Goal: Task Accomplishment & Management: Manage account settings

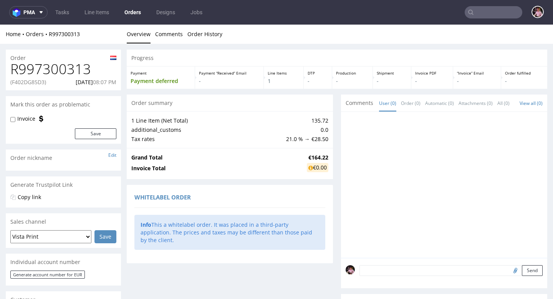
scroll to position [65, 0]
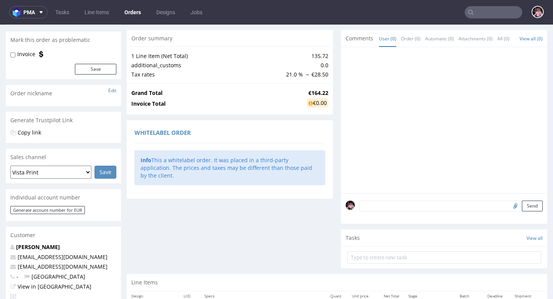
click at [483, 8] on input "text" at bounding box center [494, 12] width 58 height 12
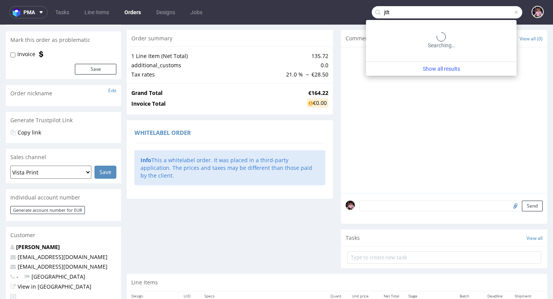
type input "jtlt"
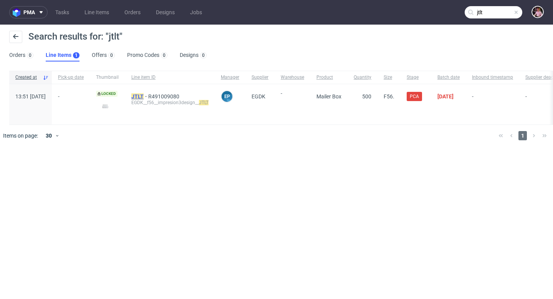
click at [144, 95] on mark "JTLT" at bounding box center [137, 96] width 12 height 6
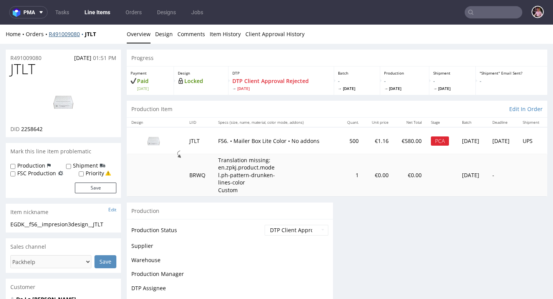
click at [68, 36] on link "R491009080" at bounding box center [67, 33] width 36 height 7
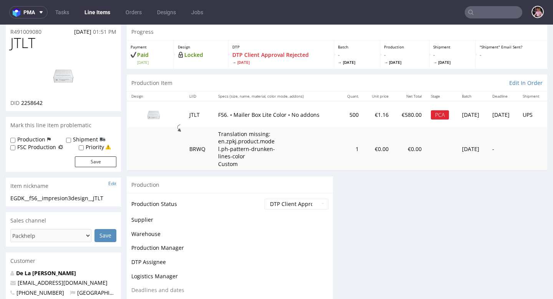
scroll to position [30, 0]
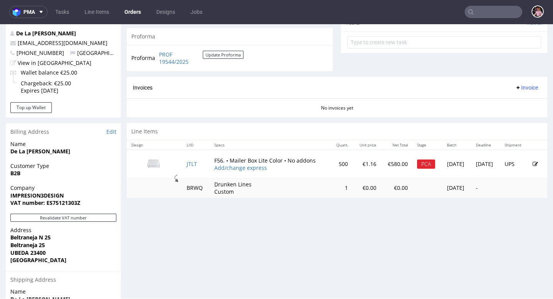
scroll to position [309, 0]
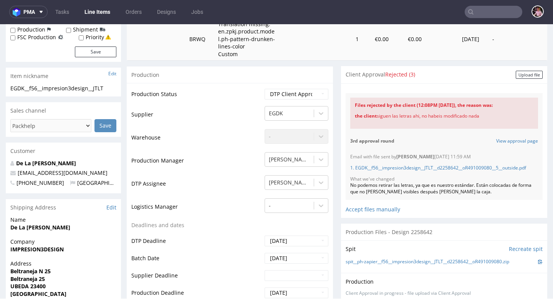
scroll to position [137, 0]
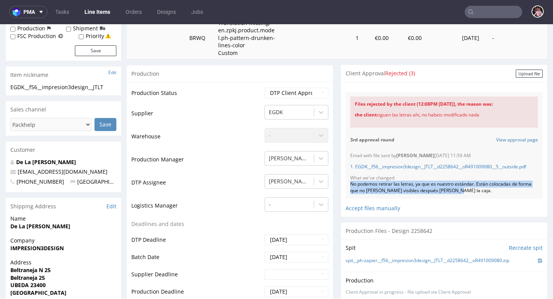
drag, startPoint x: 464, startPoint y: 202, endPoint x: 341, endPoint y: 199, distance: 123.4
click at [346, 199] on div "Email with file sent by Jan Kocik 24.09.2025 11:59 AM 1. EGDK__f56__impresion3d…" at bounding box center [444, 173] width 197 height 51
copy div "No podemos retirar las letras, ya que es nuestro estándar. Están colocadas de f…"
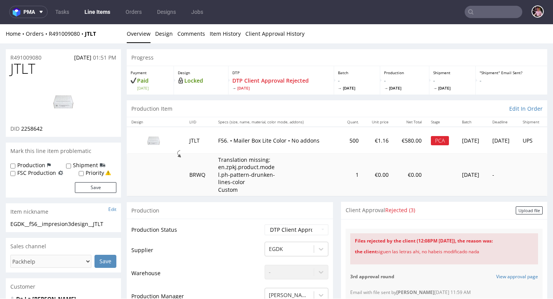
scroll to position [0, 0]
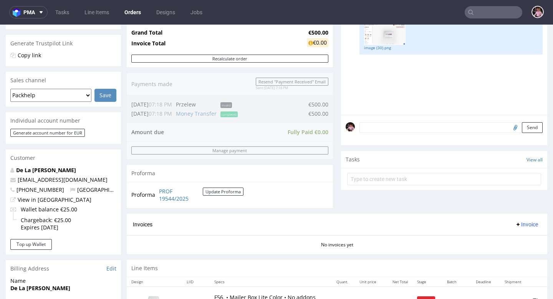
scroll to position [147, 0]
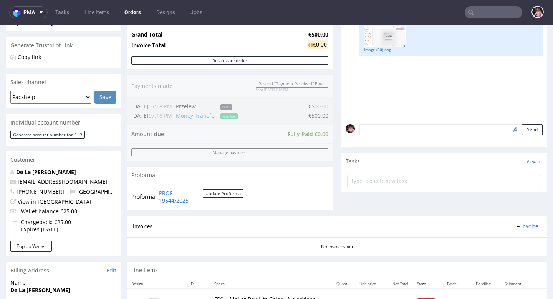
click at [32, 202] on link "View in Hubspot" at bounding box center [55, 201] width 74 height 7
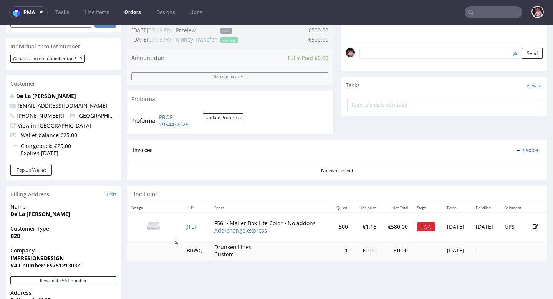
scroll to position [74, 0]
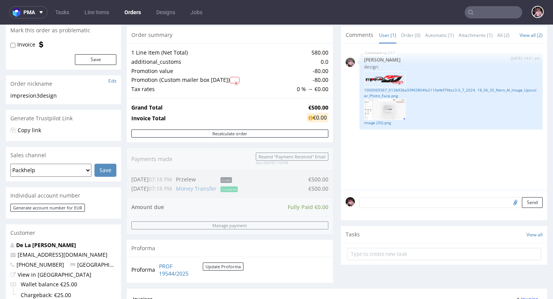
click at [485, 13] on input "text" at bounding box center [494, 12] width 58 height 12
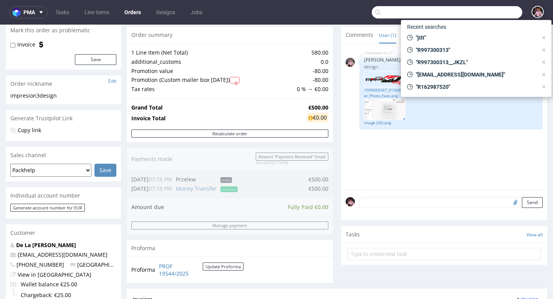
paste input "534000021247056846"
type input "534000021247056846"
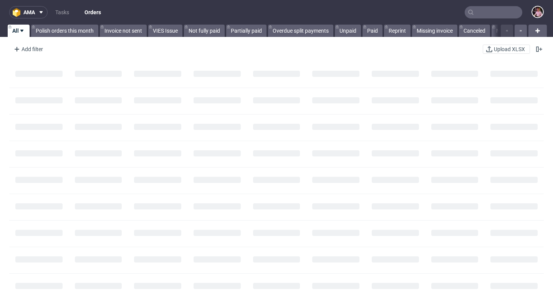
click at [492, 15] on input "text" at bounding box center [494, 12] width 58 height 12
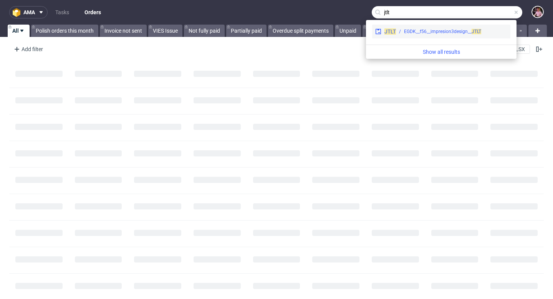
type input "jtlt"
click at [449, 30] on div "EGDK__f56__impresion3design__ JTLT" at bounding box center [442, 31] width 77 height 7
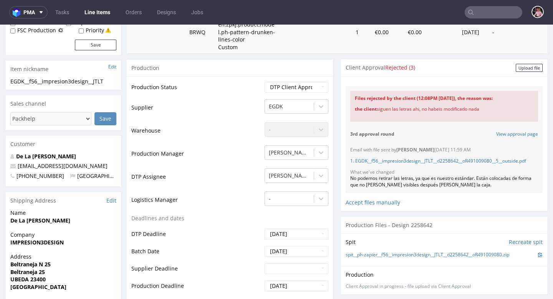
scroll to position [144, 0]
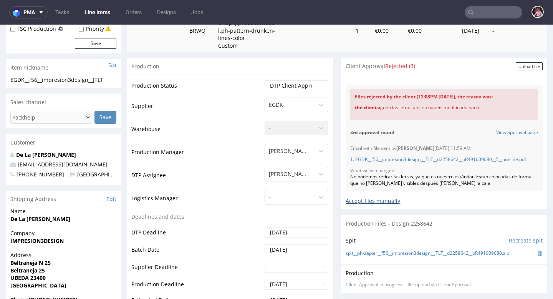
click at [368, 205] on div "Accept files manually" at bounding box center [444, 197] width 197 height 13
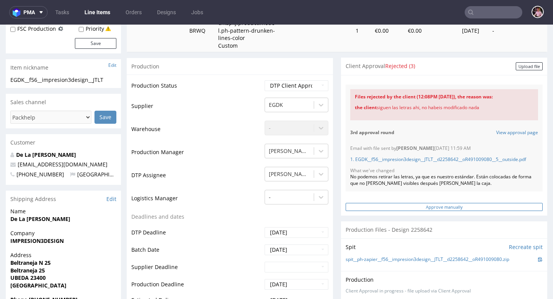
click at [401, 211] on input "Approve manually" at bounding box center [444, 207] width 197 height 8
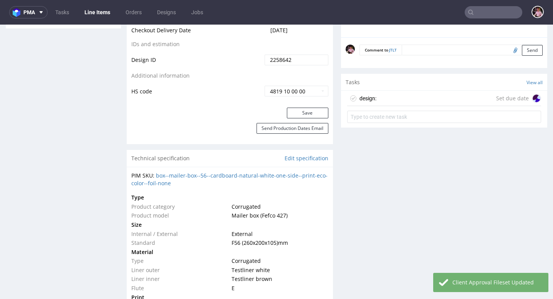
scroll to position [453, 0]
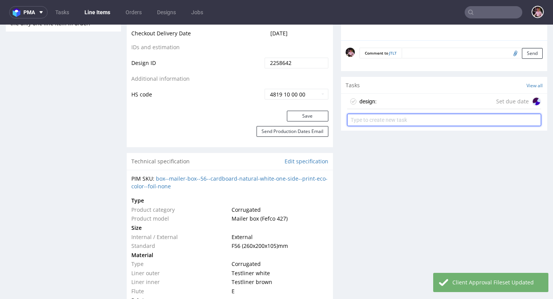
click at [402, 117] on input "text" at bounding box center [444, 120] width 194 height 12
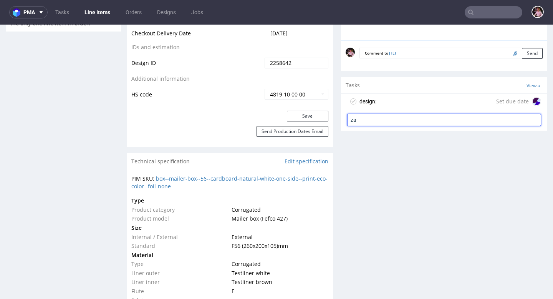
type input "z"
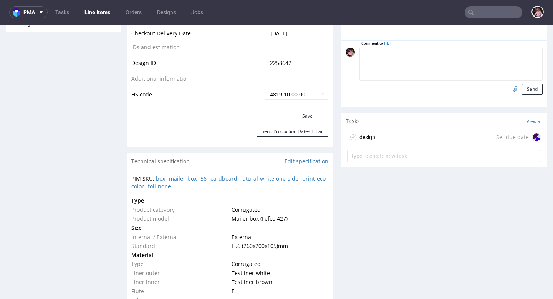
click at [423, 55] on textarea at bounding box center [451, 64] width 183 height 33
paste textarea "https://app-eu1.hubspot.com/contacts/25600958/record/0-5/232924099795/"
type textarea "zaakcpetowal na mailu:https://app-eu1.hubspot.com/contacts/25600958/record/0-5/…"
click at [522, 88] on button "Send" at bounding box center [532, 89] width 21 height 11
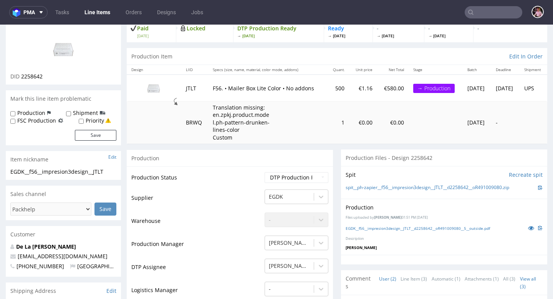
scroll to position [0, 0]
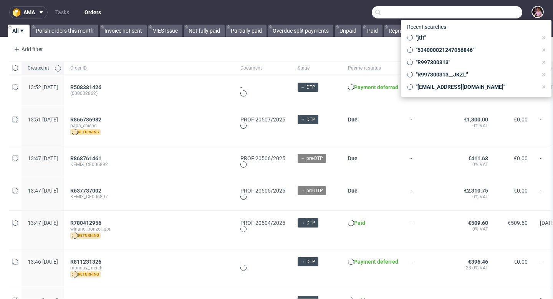
click at [490, 11] on input "text" at bounding box center [447, 12] width 151 height 12
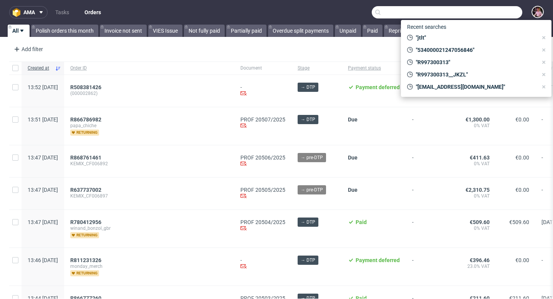
paste input "emilia1509@hotmail.com"
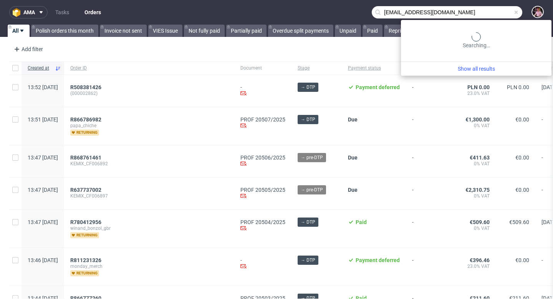
type input "emilia1509@hotmail.com"
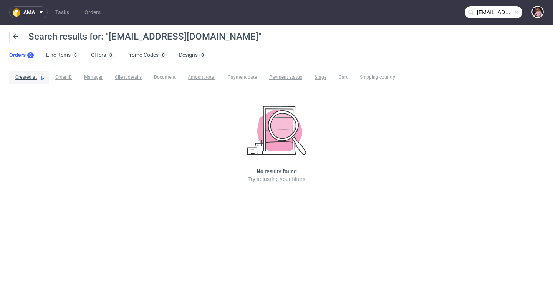
click at [516, 12] on span at bounding box center [516, 12] width 6 height 6
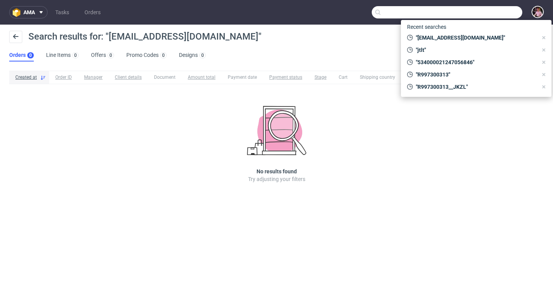
click at [499, 12] on input "text" at bounding box center [447, 12] width 151 height 12
paste input "R517659580"
type input "R517659580"
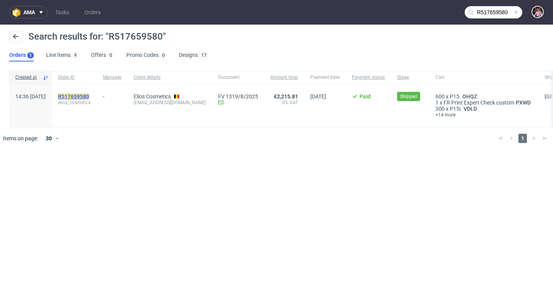
click at [89, 96] on mark "R517659580" at bounding box center [73, 96] width 31 height 6
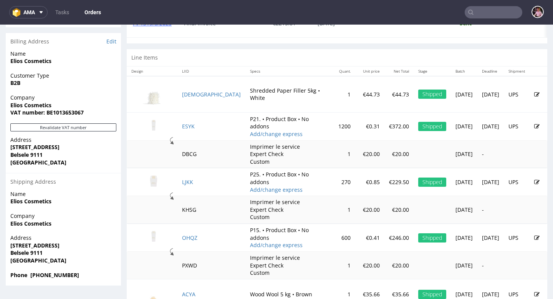
scroll to position [390, 0]
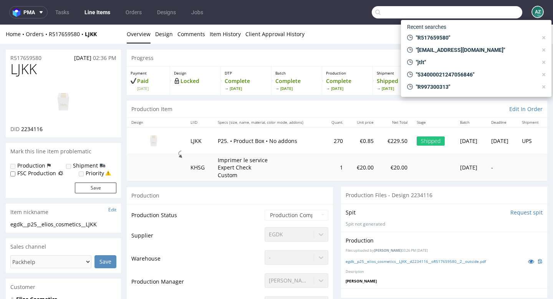
click at [489, 17] on input "text" at bounding box center [447, 12] width 151 height 12
paste input "F4B8D3661B"
type input "F4B8D3661B"
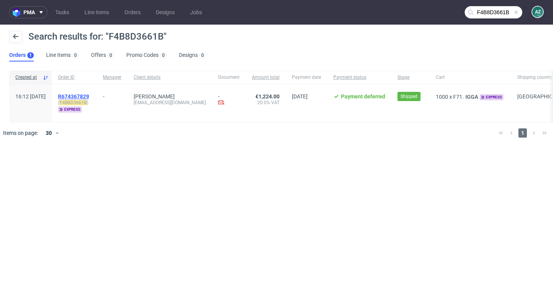
click at [89, 97] on span "R674367829" at bounding box center [73, 96] width 31 height 6
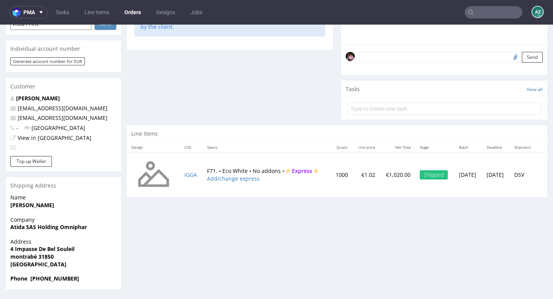
scroll to position [2, 0]
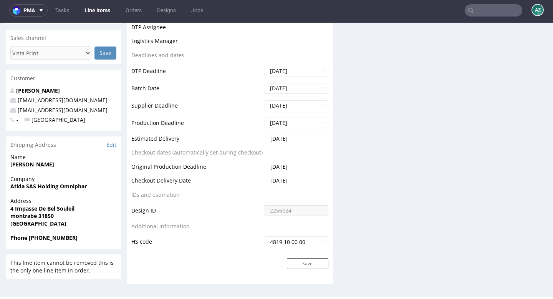
scroll to position [236, 0]
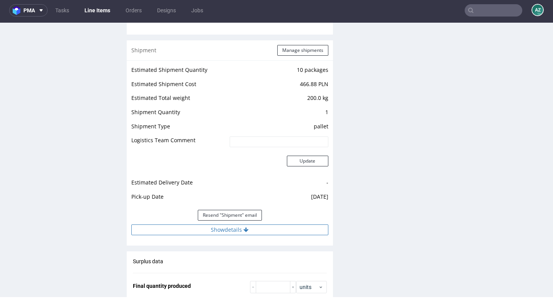
click at [246, 230] on button "Show details" at bounding box center [229, 229] width 197 height 11
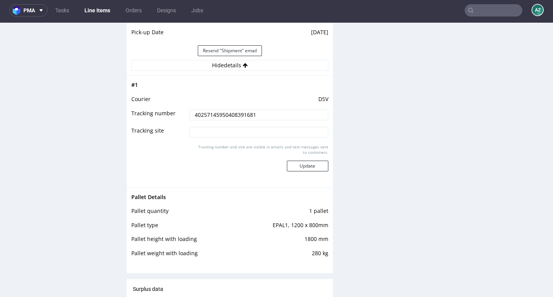
scroll to position [912, 0]
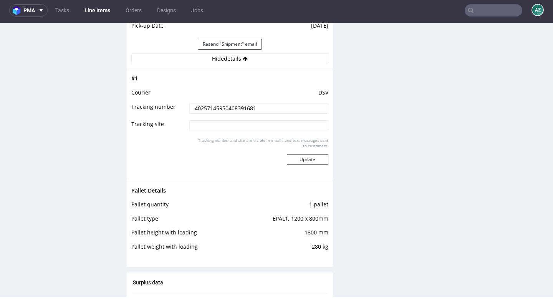
drag, startPoint x: 264, startPoint y: 111, endPoint x: 184, endPoint y: 108, distance: 80.0
click at [187, 108] on td "40257145950408391681" at bounding box center [257, 110] width 141 height 17
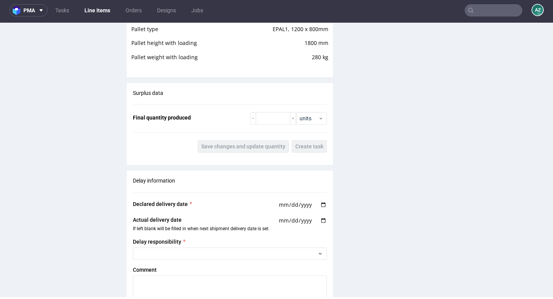
scroll to position [1115, 0]
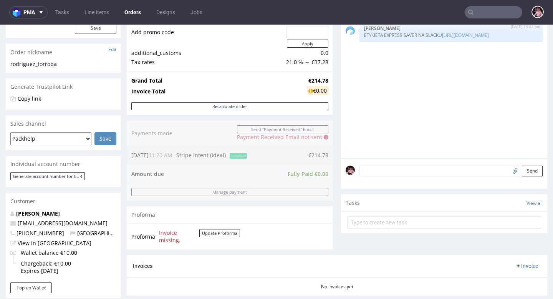
scroll to position [143, 0]
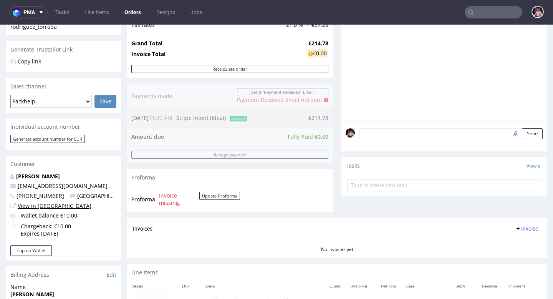
click at [43, 207] on link "View in [GEOGRAPHIC_DATA]" at bounding box center [55, 205] width 74 height 7
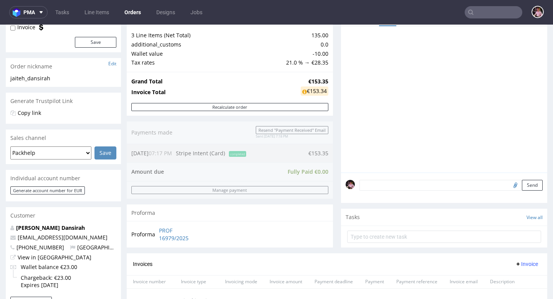
scroll to position [210, 0]
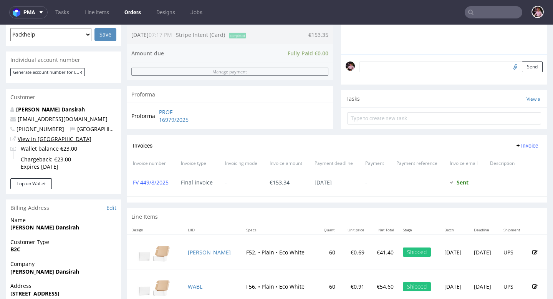
click at [34, 140] on link "View in [GEOGRAPHIC_DATA]" at bounding box center [55, 138] width 74 height 7
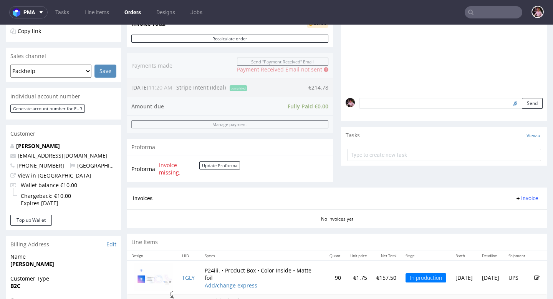
scroll to position [176, 0]
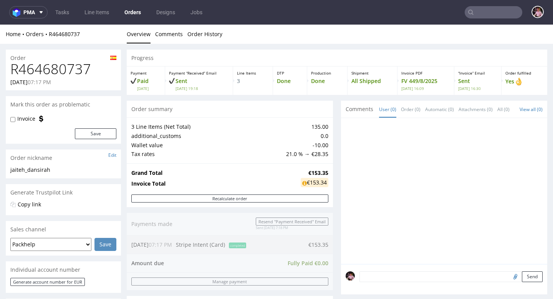
scroll to position [210, 0]
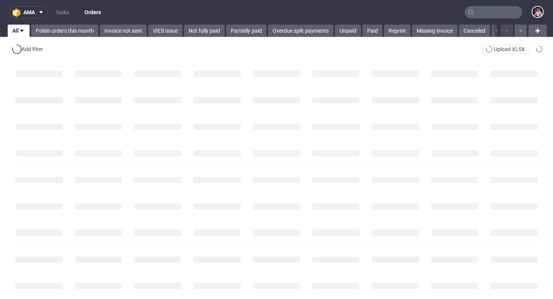
click at [496, 12] on input "text" at bounding box center [494, 12] width 58 height 12
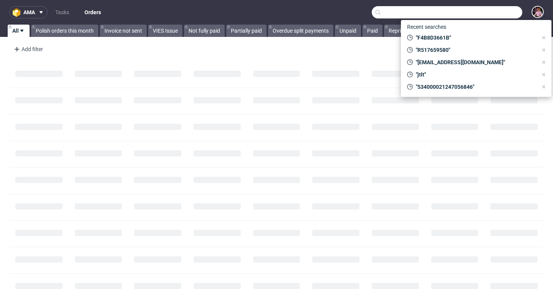
paste input "R429073305"
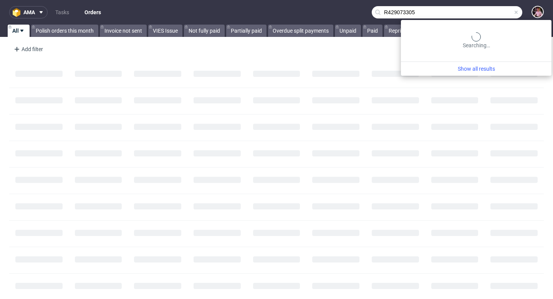
type input "R429073305"
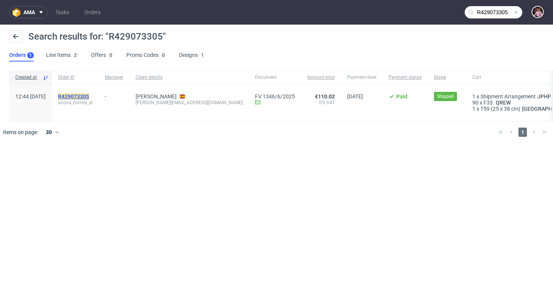
click at [89, 95] on mark "R429073305" at bounding box center [73, 96] width 31 height 6
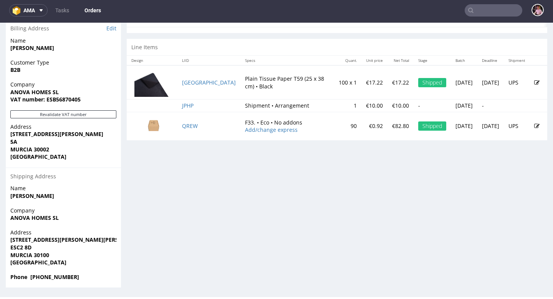
scroll to position [383, 0]
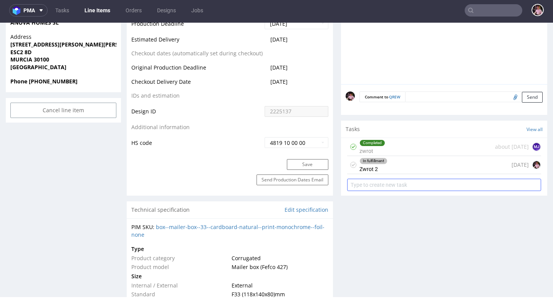
scroll to position [373, 0]
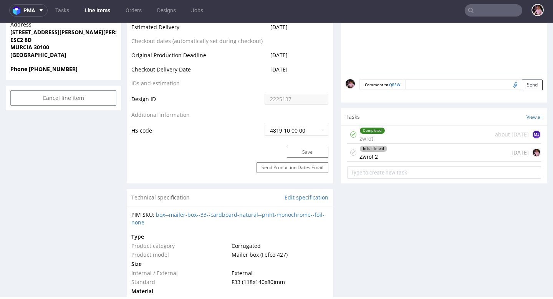
click at [416, 156] on div "In fulfillment Zwrot 2 2 days ago" at bounding box center [444, 153] width 194 height 18
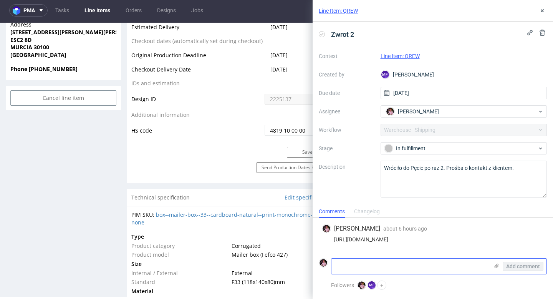
click at [385, 266] on textarea at bounding box center [411, 266] width 158 height 15
paste textarea "C/ ESCRITOR FRANCISCO ALEMÁN SAINZ N2 ESCALERA 2 PISO 8D 30100 - MURCIA TELÉFON…"
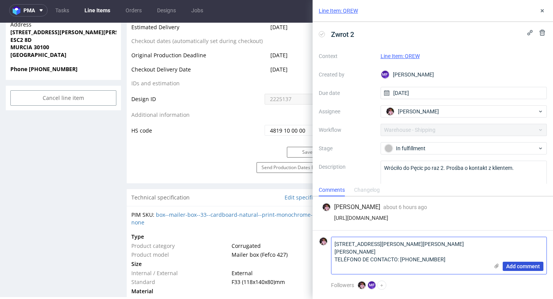
type textarea "C/ ESCRITOR FRANCISCO ALEMÁN SAINZ N2 ESCALERA 2 PISO 8D 30100 - MURCIA TELÉFON…"
click at [521, 265] on span "Add comment" at bounding box center [523, 266] width 34 height 5
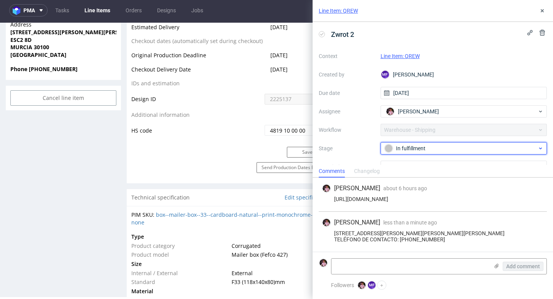
click at [421, 144] on div "In fulfillment" at bounding box center [461, 148] width 153 height 8
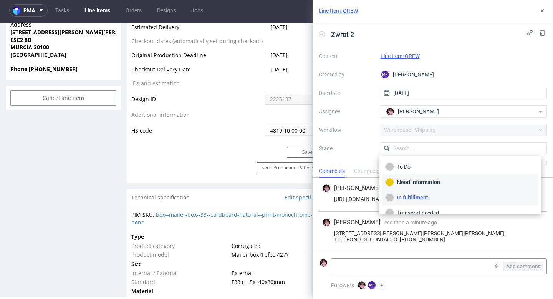
click at [415, 183] on div "Need information" at bounding box center [460, 182] width 149 height 8
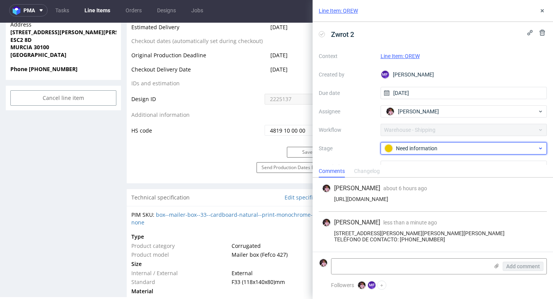
click at [412, 148] on div "Need information" at bounding box center [461, 148] width 153 height 8
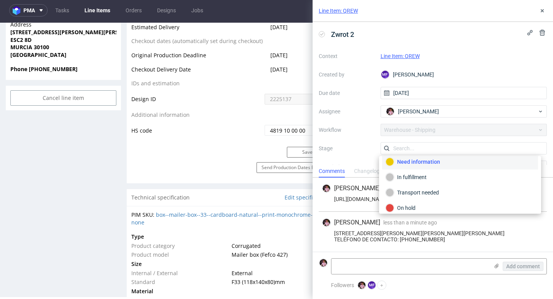
scroll to position [29, 0]
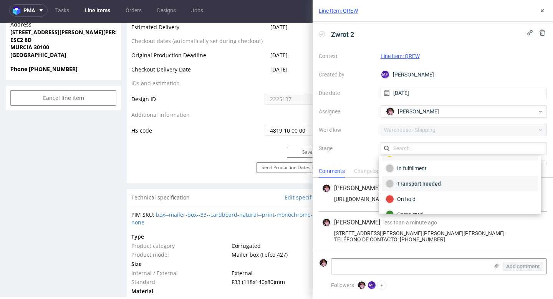
click at [418, 184] on div "Transport needed" at bounding box center [460, 183] width 149 height 8
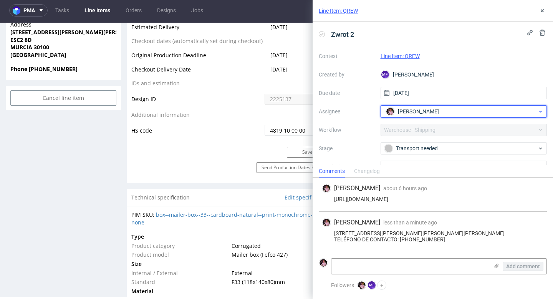
click at [415, 114] on span "Aleks Ziemkowski" at bounding box center [418, 112] width 41 height 8
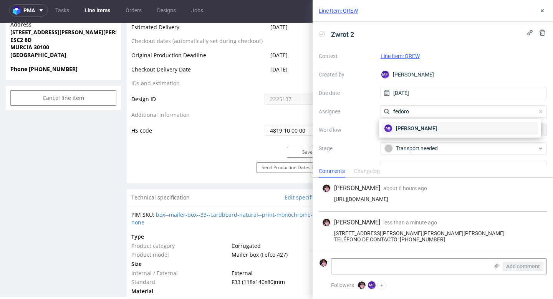
type input "fedoro"
click at [428, 126] on span "Michał Fedorowicz" at bounding box center [416, 128] width 41 height 8
click at [405, 264] on textarea at bounding box center [411, 266] width 158 height 15
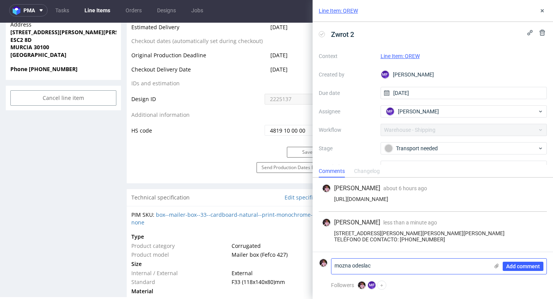
scroll to position [0, 0]
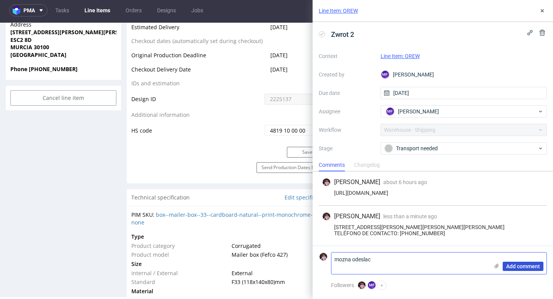
type textarea "mozna odeslac"
click at [526, 264] on span "Add comment" at bounding box center [523, 266] width 34 height 5
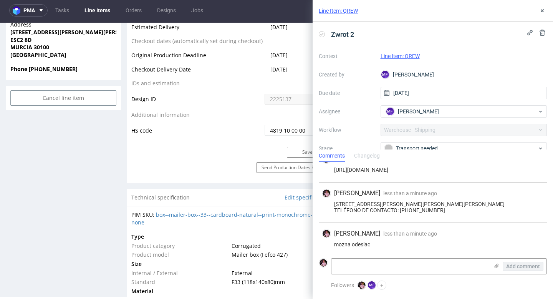
scroll to position [25, 0]
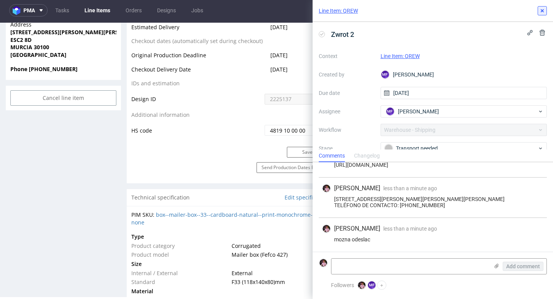
click at [539, 10] on button at bounding box center [542, 10] width 9 height 9
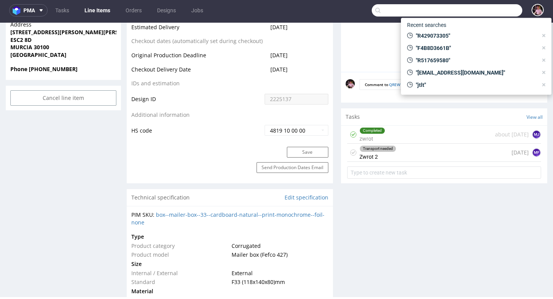
click at [492, 11] on input "text" at bounding box center [447, 10] width 151 height 12
paste input "R640760196"
type input "R640760196"
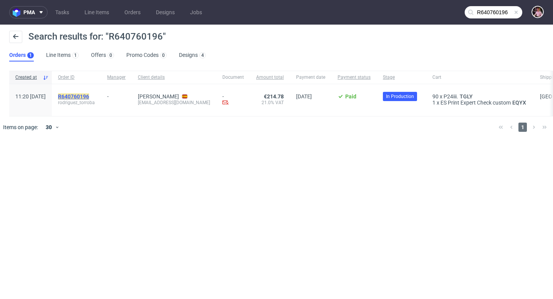
click at [89, 94] on mark "R640760196" at bounding box center [73, 96] width 31 height 6
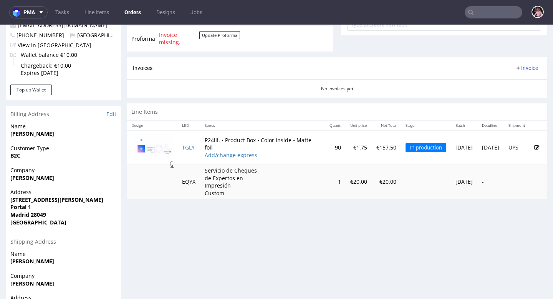
scroll to position [307, 0]
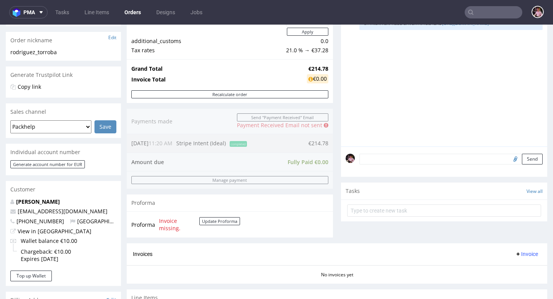
scroll to position [116, 0]
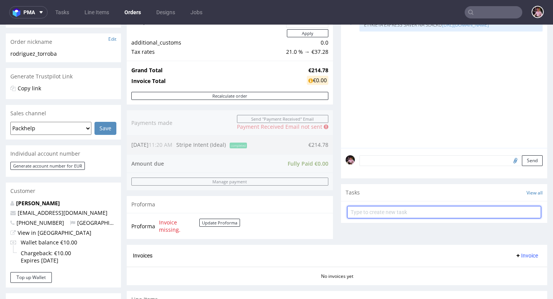
click at [392, 218] on input "text" at bounding box center [444, 212] width 194 height 12
type input "payment link"
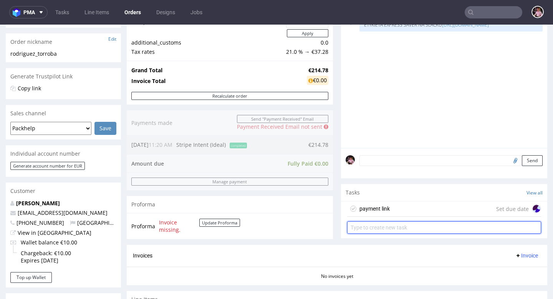
click at [395, 233] on input "text" at bounding box center [444, 227] width 194 height 12
type input "odanie do faktura express saver"
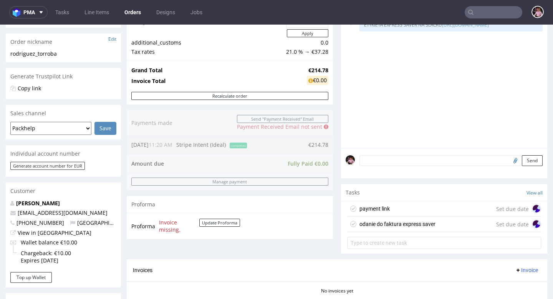
click at [371, 229] on div "odanie do faktura express saver" at bounding box center [398, 223] width 76 height 9
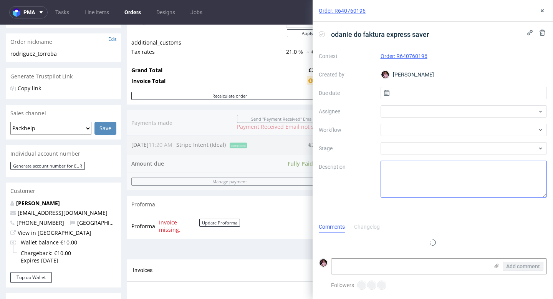
scroll to position [6, 0]
click at [351, 38] on span "odanie do faktura express saver" at bounding box center [380, 34] width 104 height 13
click at [333, 34] on span "odanie do faktura express saver" at bounding box center [380, 34] width 104 height 13
click at [426, 95] on input "text" at bounding box center [464, 93] width 167 height 12
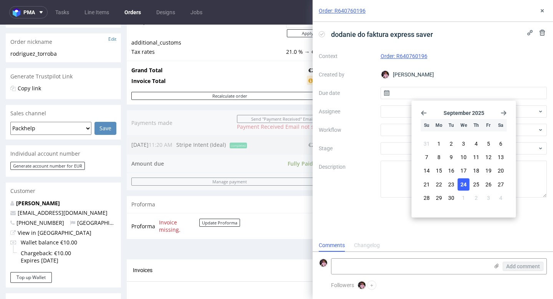
click at [466, 179] on button "24" at bounding box center [464, 184] width 12 height 12
type input "24/09/2025"
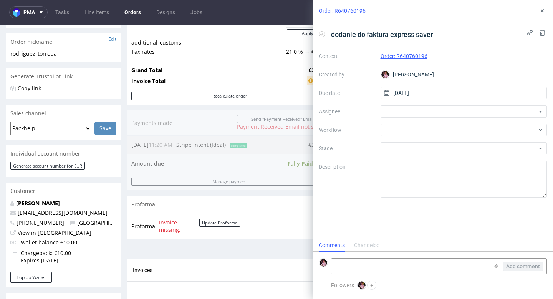
click at [409, 119] on div "Context Order: R640760196 Created by Aleks Ziemkowski Due date 24/09/2025 Assig…" at bounding box center [433, 124] width 228 height 148
click at [399, 109] on div at bounding box center [464, 111] width 167 height 12
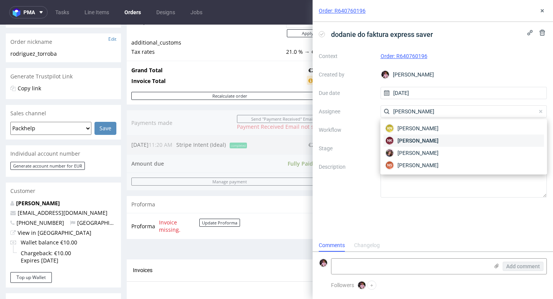
type input "natalia"
click at [422, 140] on span "Natalia Kaczorowska" at bounding box center [418, 141] width 41 height 8
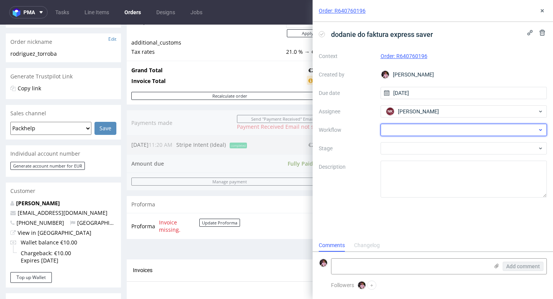
click at [416, 129] on div at bounding box center [464, 130] width 167 height 12
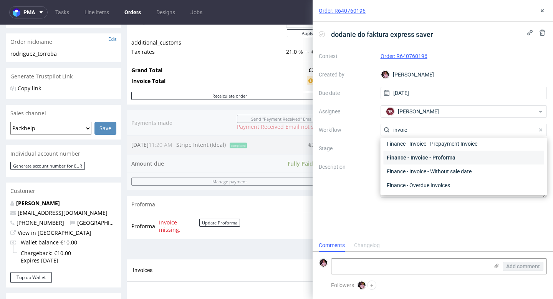
scroll to position [0, 0]
type input "invoic"
click at [439, 159] on div "Finance - Invoice - Correction Invoice" at bounding box center [464, 158] width 161 height 14
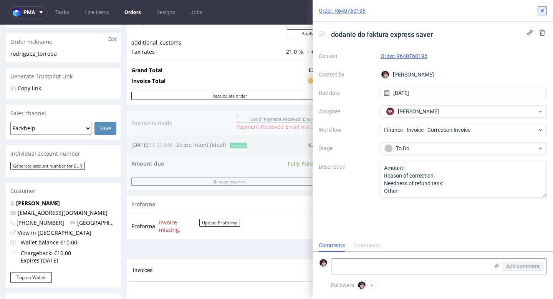
click at [542, 12] on icon at bounding box center [542, 11] width 6 height 6
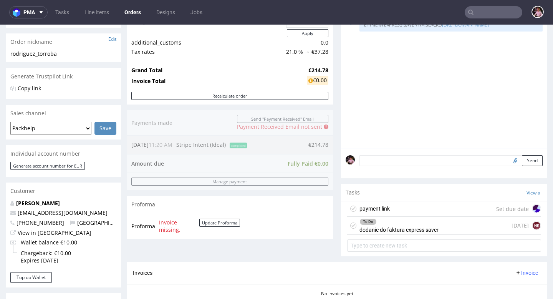
click at [400, 214] on div "payment link Set due date" at bounding box center [444, 208] width 194 height 15
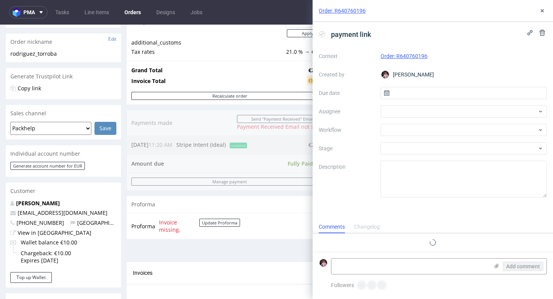
scroll to position [6, 0]
click at [400, 98] on input "text" at bounding box center [464, 93] width 167 height 12
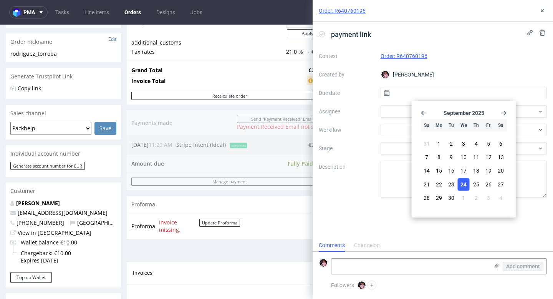
click at [467, 184] on span "24" at bounding box center [464, 185] width 6 height 8
type input "24/09/2025"
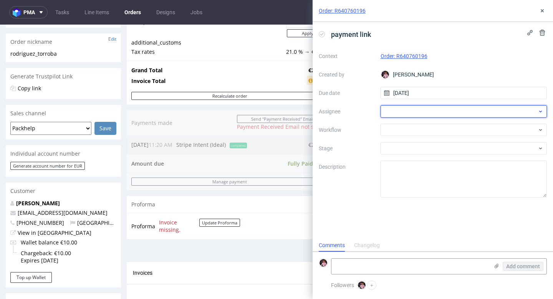
click at [403, 111] on div at bounding box center [464, 111] width 167 height 12
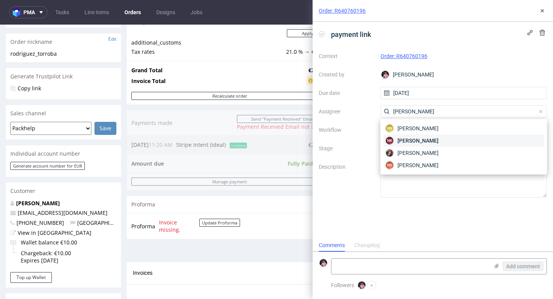
type input "natalia"
click at [428, 137] on span "Natalia Kaczorowska" at bounding box center [418, 141] width 41 height 8
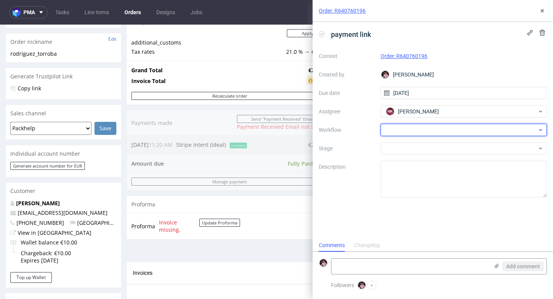
click at [414, 127] on div at bounding box center [464, 130] width 167 height 12
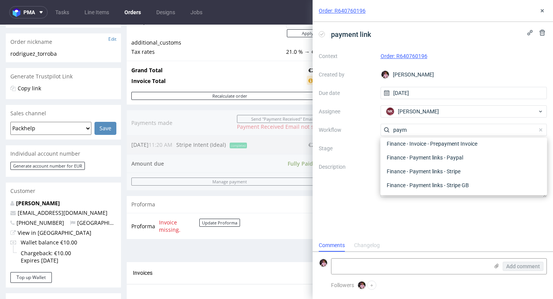
scroll to position [14, 0]
type input "paymen"
click at [458, 173] on div "Finance - Payment links - Stripe" at bounding box center [464, 171] width 161 height 14
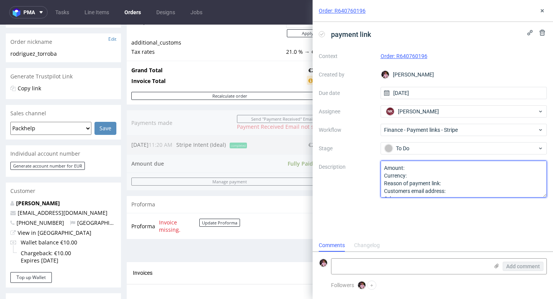
click at [420, 166] on textarea "Amount: Currency: Reason of payment link: Customers email address: Other:" at bounding box center [464, 179] width 167 height 37
click at [430, 174] on textarea "Amount: Currency: Reason of payment link: Customers email address: Other:" at bounding box center [464, 179] width 167 height 37
click at [453, 181] on textarea "Amount: Currency: Reason of payment link: Customers email address: Other:" at bounding box center [464, 179] width 167 height 37
click at [479, 193] on textarea "Amount: 124 euro Currency: euro Reason of payment link: express saver Customers…" at bounding box center [464, 179] width 167 height 37
paste textarea "kazekyutei@gmail.com"
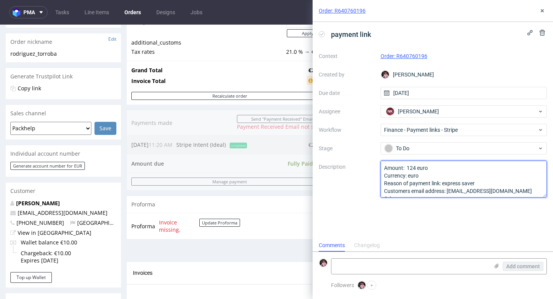
scroll to position [8, 0]
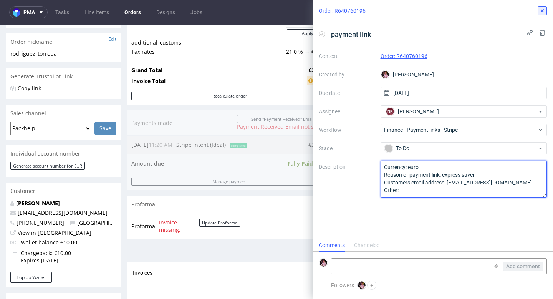
type textarea "Amount: 124 euro Currency: euro Reason of payment link: express saver Customers…"
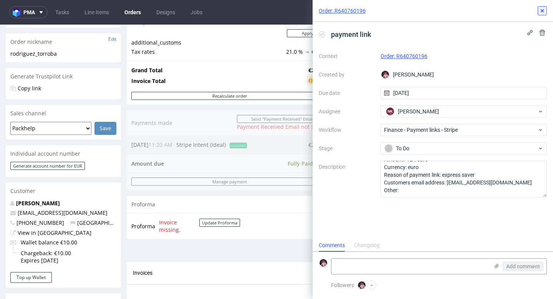
click at [540, 13] on icon at bounding box center [542, 11] width 6 height 6
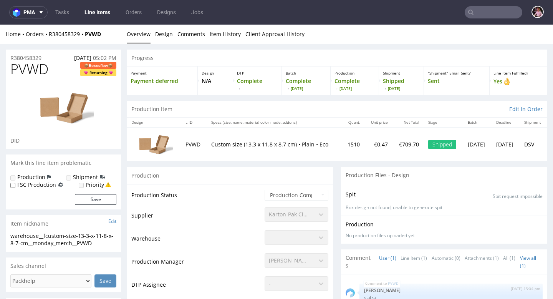
click at [502, 15] on input "text" at bounding box center [494, 12] width 58 height 12
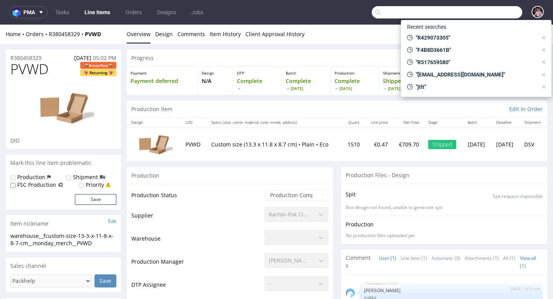
paste input "invoices@esgr.fr"
type input "invoices@esgr.fr"
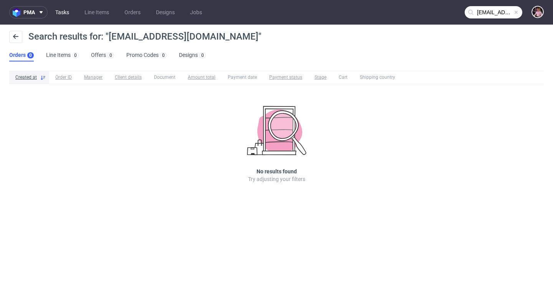
click at [67, 13] on link "Tasks" at bounding box center [62, 12] width 23 height 12
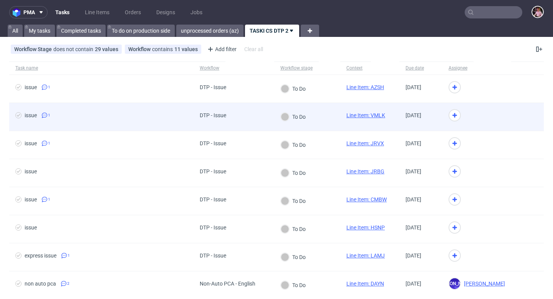
scroll to position [34, 0]
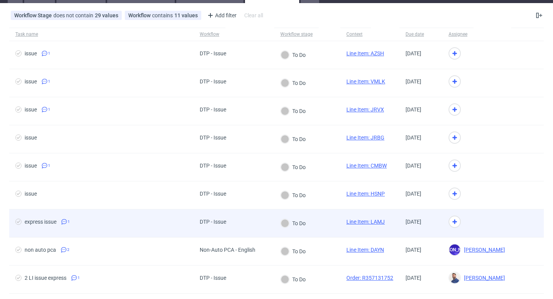
click at [290, 219] on div "To Do" at bounding box center [293, 223] width 25 height 8
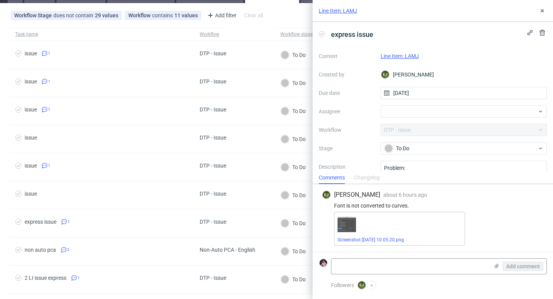
click at [404, 55] on link "Line Item: LAMJ" at bounding box center [400, 56] width 38 height 6
click at [423, 108] on div at bounding box center [464, 111] width 167 height 12
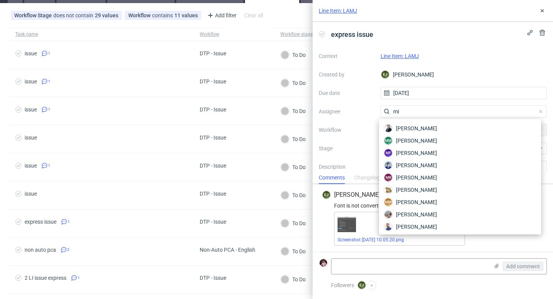
type input "m"
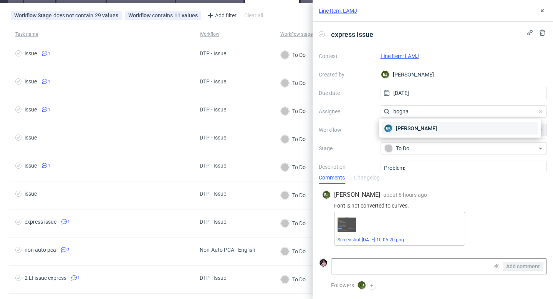
type input "bogna"
click at [438, 126] on div "BK Bogna Krystian" at bounding box center [460, 128] width 156 height 12
click at [537, 8] on div "Line Item: LAMJ" at bounding box center [433, 11] width 241 height 22
click at [542, 7] on button at bounding box center [542, 10] width 9 height 9
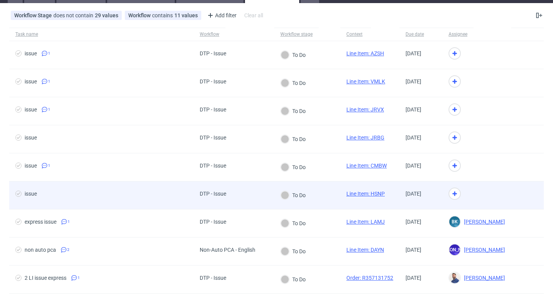
click at [300, 201] on div "To Do" at bounding box center [293, 195] width 38 height 28
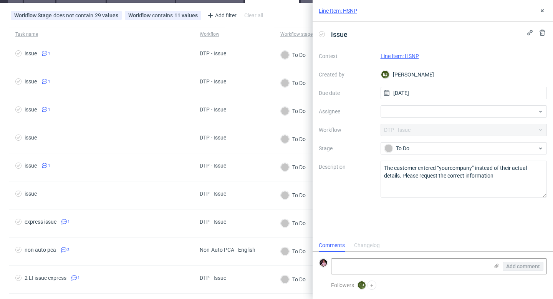
scroll to position [6, 0]
click at [393, 56] on link "Line Item: HSNP" at bounding box center [400, 56] width 38 height 6
click at [405, 111] on div at bounding box center [464, 111] width 167 height 12
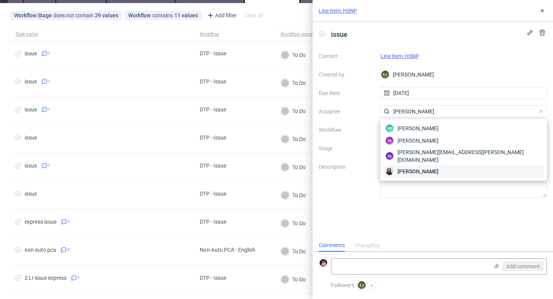
type input "sandra"
click at [420, 168] on span "Sandra Beśka" at bounding box center [418, 172] width 41 height 8
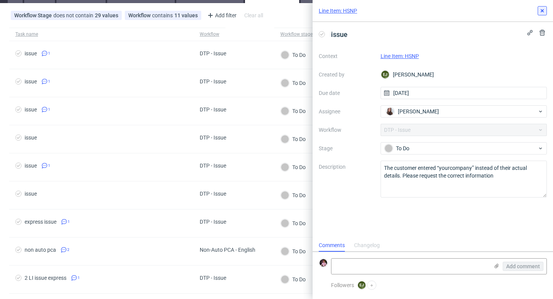
click at [541, 10] on use at bounding box center [542, 10] width 3 height 3
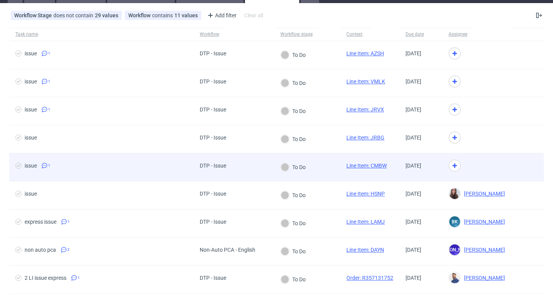
click at [320, 166] on div "To Do" at bounding box center [307, 167] width 66 height 28
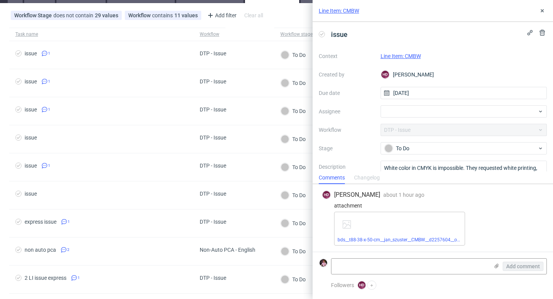
click at [409, 56] on link "Line Item: CMBW" at bounding box center [401, 56] width 40 height 6
click at [427, 112] on div at bounding box center [464, 111] width 167 height 12
type input "bogna"
click at [444, 129] on div "BK Bogna Krystian" at bounding box center [460, 128] width 156 height 12
click at [542, 9] on icon at bounding box center [542, 11] width 6 height 6
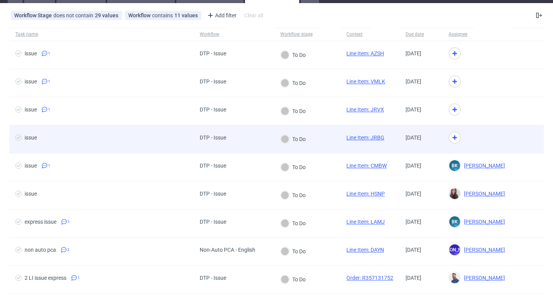
click at [296, 139] on div "To Do" at bounding box center [293, 139] width 25 height 8
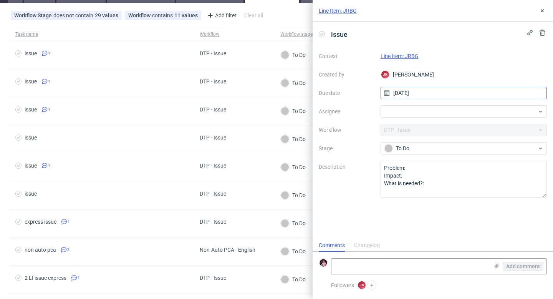
scroll to position [6, 0]
click at [411, 54] on link "Line Item: JRBG" at bounding box center [400, 56] width 38 height 6
click at [418, 110] on div at bounding box center [464, 111] width 167 height 12
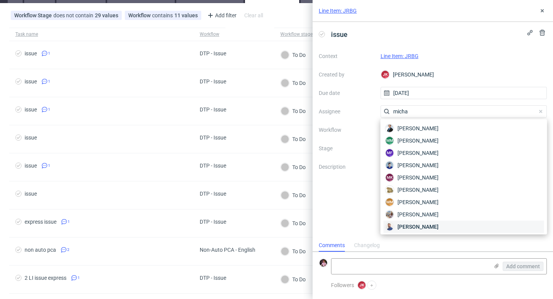
type input "micha"
click at [414, 226] on span "Michał Rachański" at bounding box center [418, 227] width 41 height 8
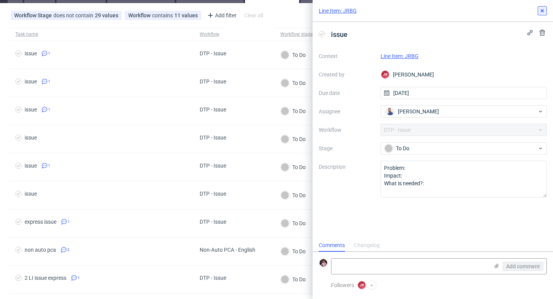
click at [542, 10] on use at bounding box center [542, 10] width 3 height 3
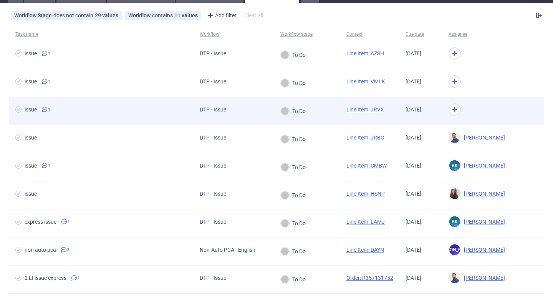
click at [297, 106] on div "To Do" at bounding box center [293, 111] width 38 height 28
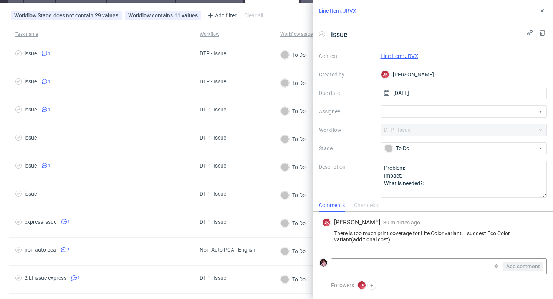
click at [402, 58] on link "Line Item: JRVX" at bounding box center [400, 56] width 38 height 6
click at [410, 109] on div at bounding box center [464, 111] width 167 height 12
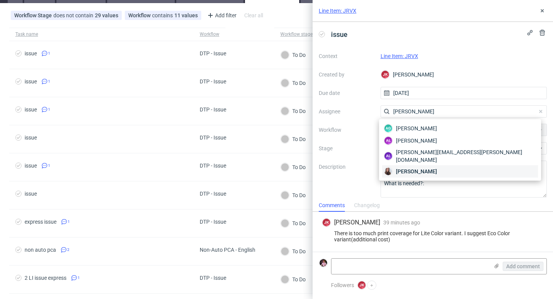
type input "sandra"
click at [427, 168] on span "Sandra Beśka" at bounding box center [416, 172] width 41 height 8
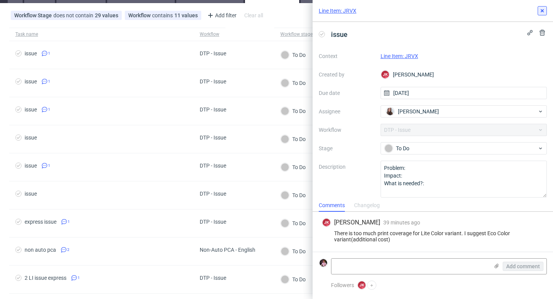
click at [541, 9] on icon at bounding box center [542, 11] width 6 height 6
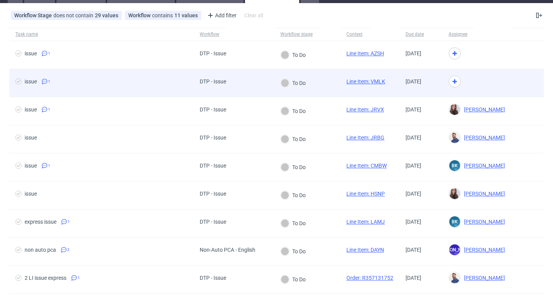
click at [306, 76] on div "To Do" at bounding box center [293, 83] width 38 height 28
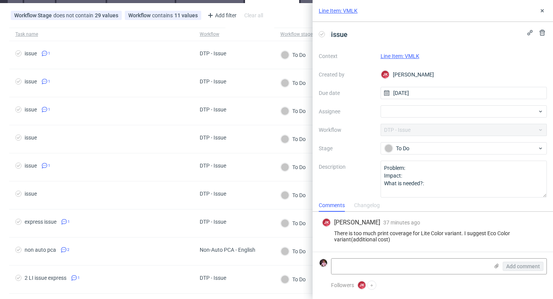
click at [408, 54] on link "Line Item: VMLK" at bounding box center [400, 56] width 39 height 6
click at [404, 114] on div at bounding box center [464, 111] width 167 height 12
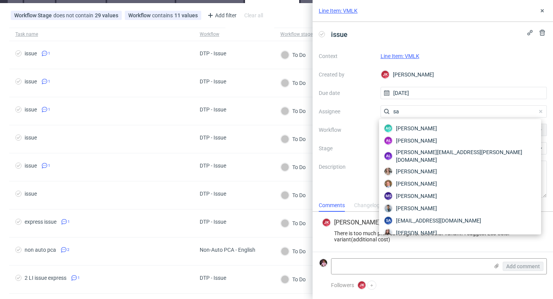
type input "s"
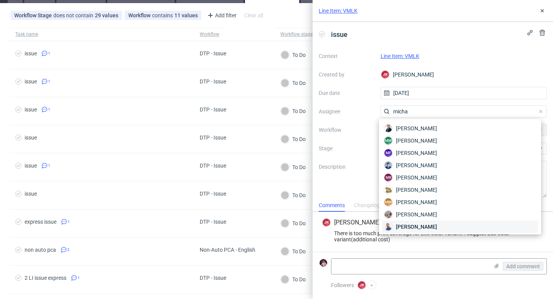
type input "micha"
click at [414, 226] on span "Michał Rachański" at bounding box center [416, 227] width 41 height 8
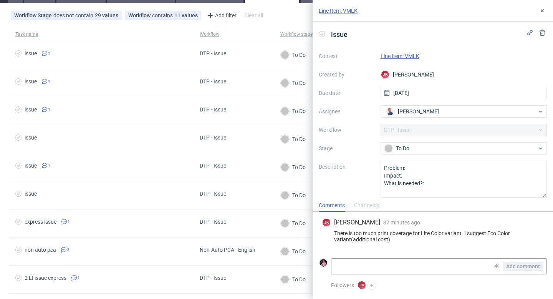
click at [537, 10] on div "Line Item: VMLK" at bounding box center [433, 11] width 241 height 22
click at [540, 10] on icon at bounding box center [542, 11] width 6 height 6
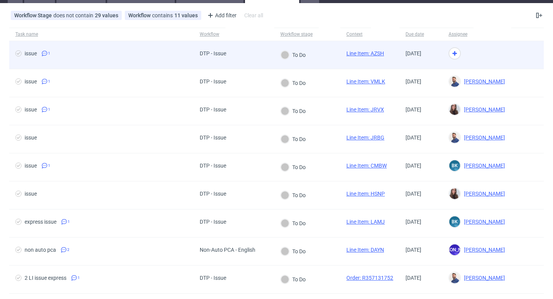
click at [301, 58] on div "To Do" at bounding box center [293, 55] width 25 height 8
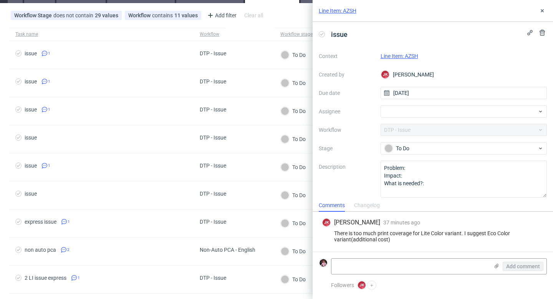
click at [412, 54] on link "Line Item: AZSH" at bounding box center [400, 56] width 38 height 6
click at [405, 116] on div at bounding box center [464, 111] width 167 height 12
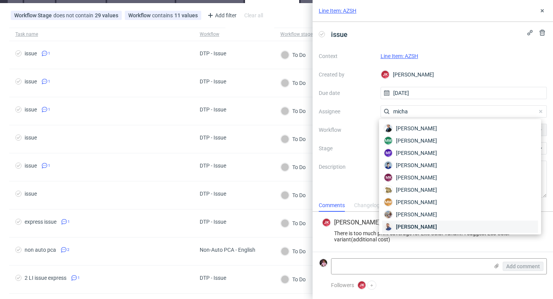
type input "micha"
click at [420, 224] on span "Michał Rachański" at bounding box center [416, 227] width 41 height 8
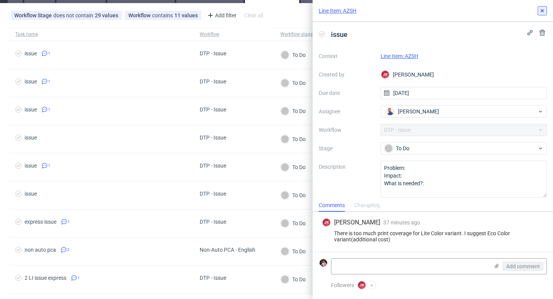
click at [543, 14] on button at bounding box center [542, 10] width 9 height 9
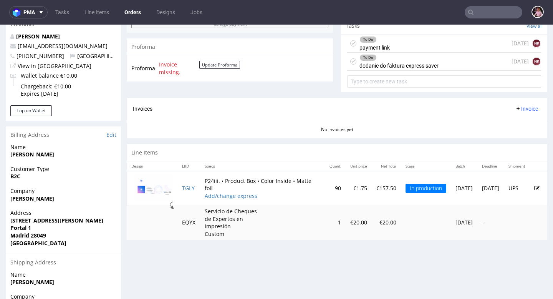
scroll to position [286, 0]
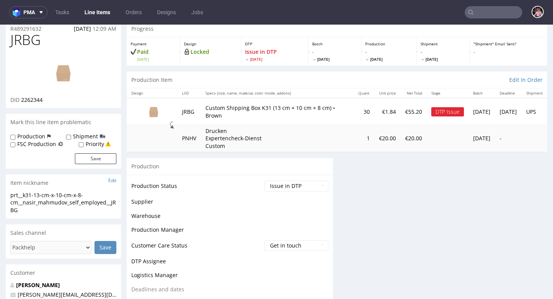
scroll to position [35, 0]
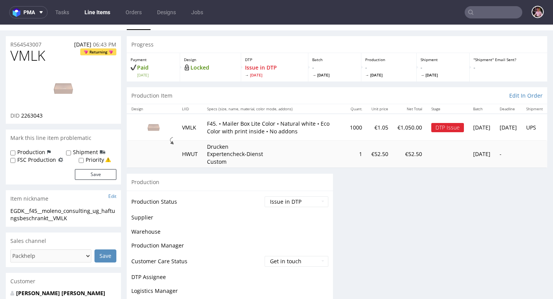
scroll to position [18, 0]
